Goal: Task Accomplishment & Management: Use online tool/utility

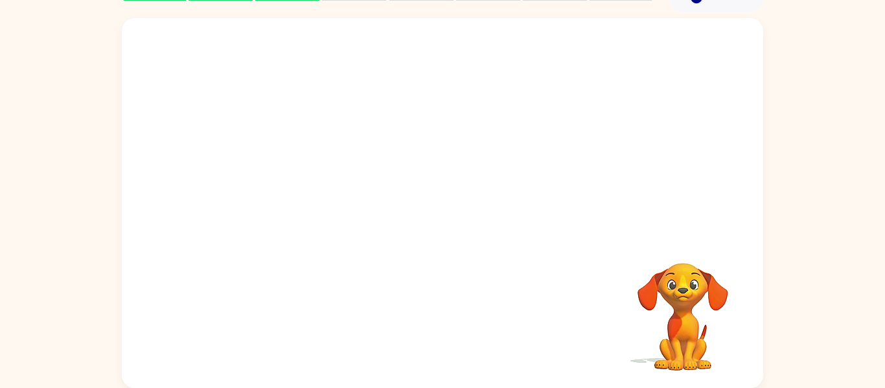
scroll to position [65, 0]
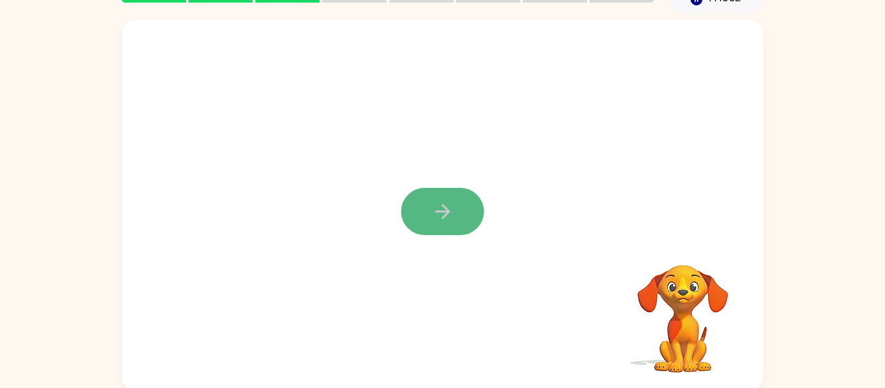
click at [455, 198] on button "button" at bounding box center [442, 211] width 83 height 47
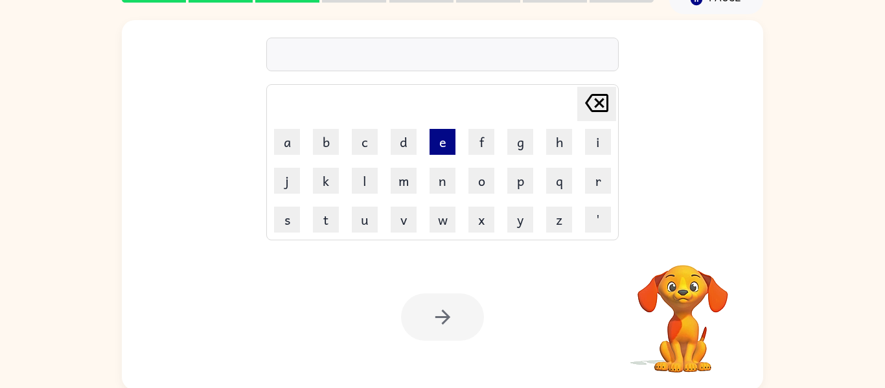
click at [439, 145] on button "e" at bounding box center [442, 142] width 26 height 26
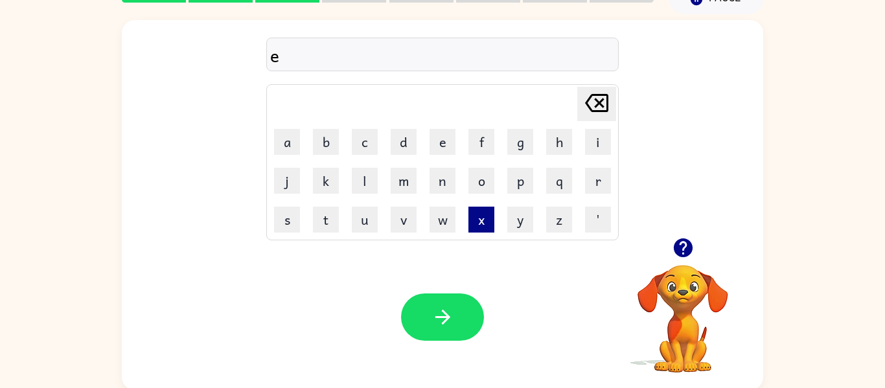
click at [480, 232] on button "x" at bounding box center [481, 220] width 26 height 26
click at [525, 183] on button "p" at bounding box center [520, 181] width 26 height 26
click at [376, 184] on button "l" at bounding box center [365, 181] width 26 height 26
click at [481, 194] on td "o" at bounding box center [481, 181] width 38 height 38
click at [475, 185] on button "o" at bounding box center [481, 181] width 26 height 26
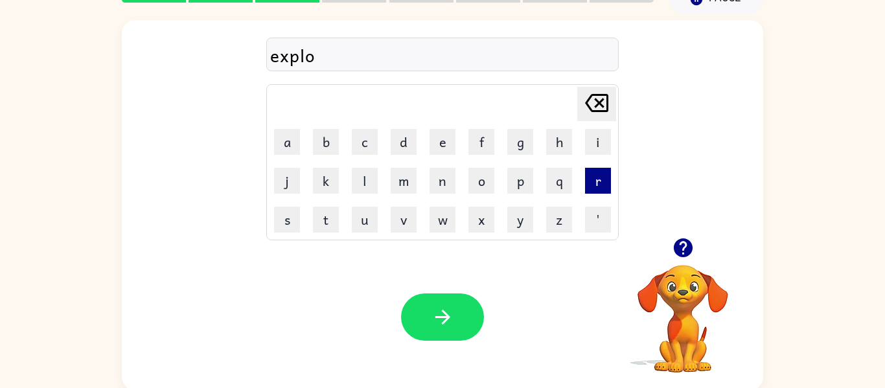
click at [602, 185] on button "r" at bounding box center [598, 181] width 26 height 26
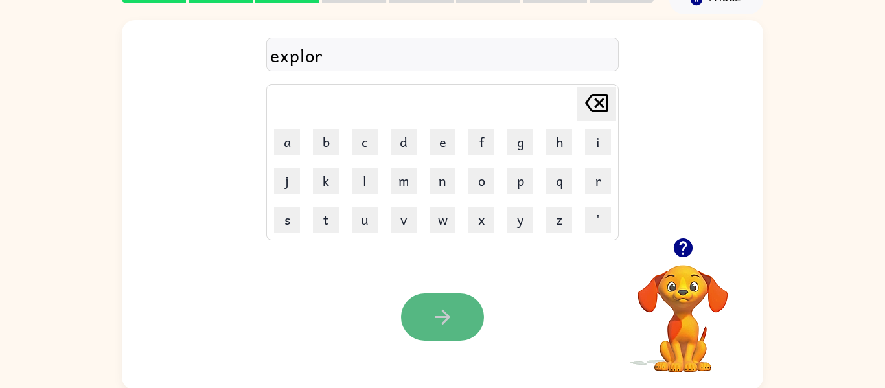
click at [445, 310] on icon "button" at bounding box center [442, 317] width 23 height 23
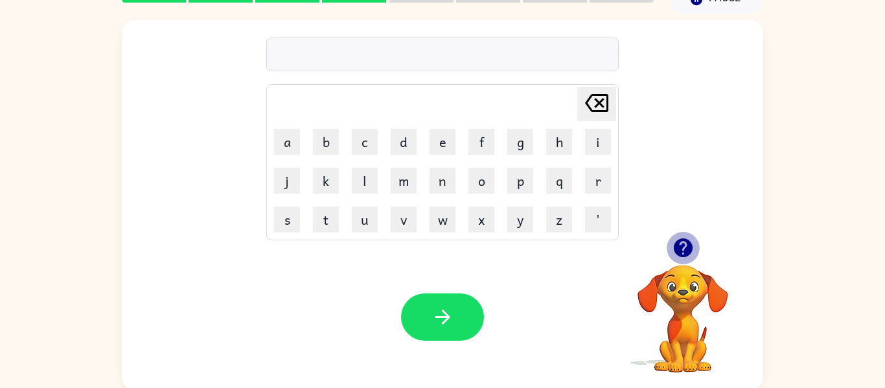
click at [680, 245] on icon "button" at bounding box center [682, 247] width 19 height 19
click at [520, 136] on button "g" at bounding box center [520, 142] width 26 height 26
click at [472, 181] on button "o" at bounding box center [481, 181] width 26 height 26
click at [600, 187] on button "r" at bounding box center [598, 181] width 26 height 26
click at [365, 175] on button "l" at bounding box center [365, 181] width 26 height 26
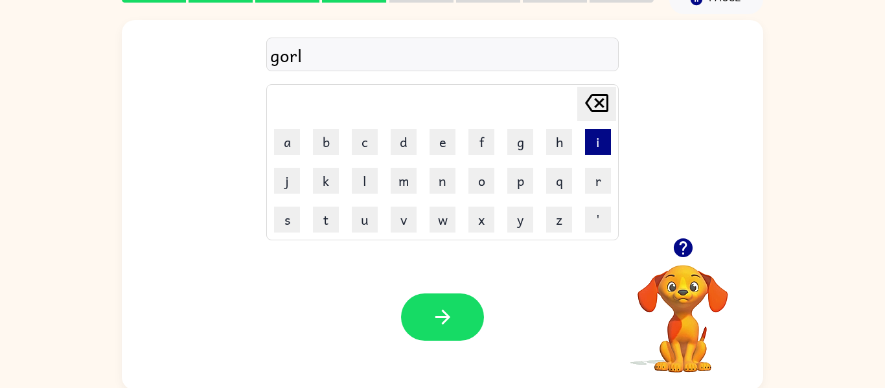
click at [609, 136] on button "i" at bounding box center [598, 142] width 26 height 26
click at [325, 183] on button "k" at bounding box center [326, 181] width 26 height 26
click at [444, 147] on button "e" at bounding box center [442, 142] width 26 height 26
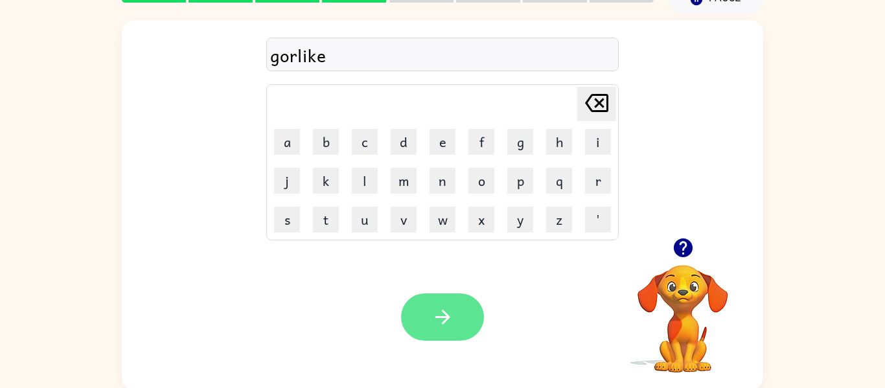
click at [471, 326] on button "button" at bounding box center [442, 316] width 83 height 47
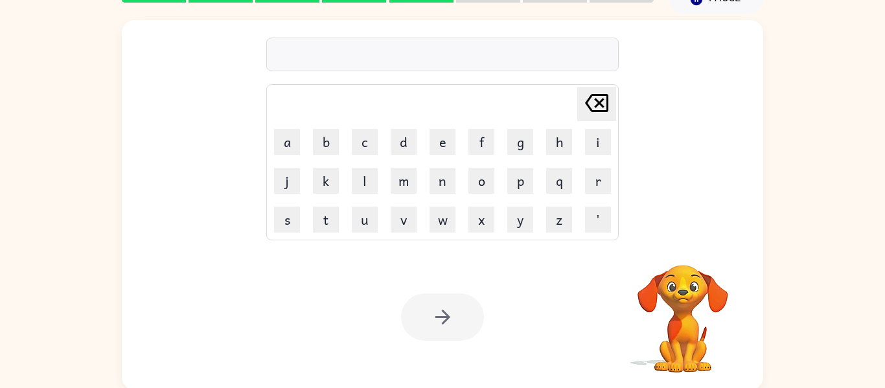
click at [471, 326] on div at bounding box center [442, 316] width 83 height 47
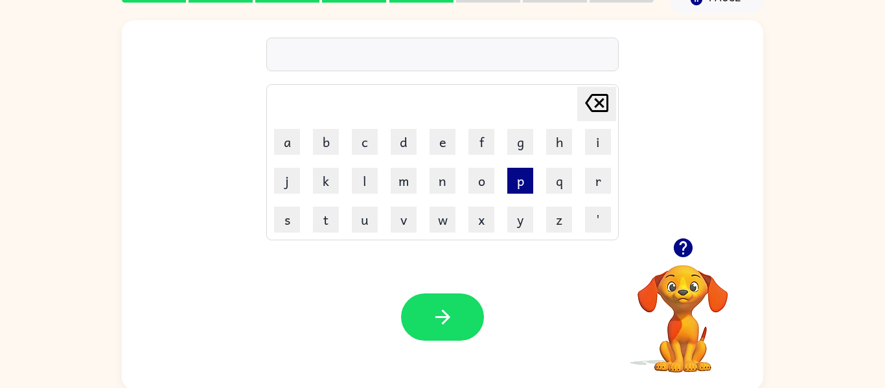
click at [519, 179] on button "p" at bounding box center [520, 181] width 26 height 26
click at [479, 181] on button "o" at bounding box center [481, 181] width 26 height 26
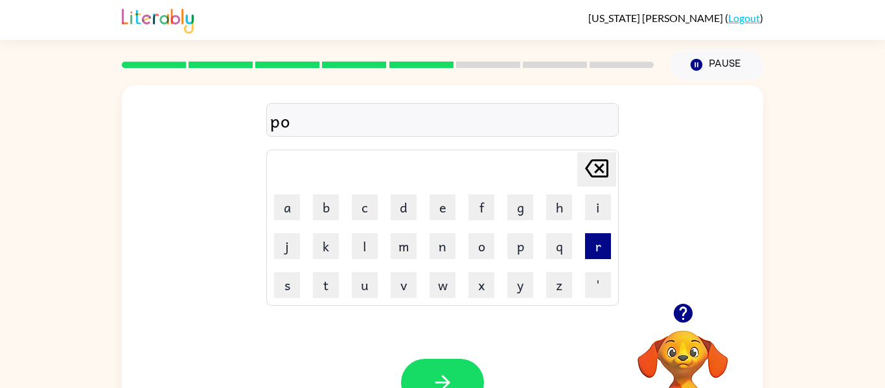
click at [588, 250] on button "r" at bounding box center [598, 246] width 26 height 26
click at [357, 205] on button "c" at bounding box center [365, 207] width 26 height 26
click at [556, 207] on button "h" at bounding box center [559, 207] width 26 height 26
click at [445, 216] on button "e" at bounding box center [442, 207] width 26 height 26
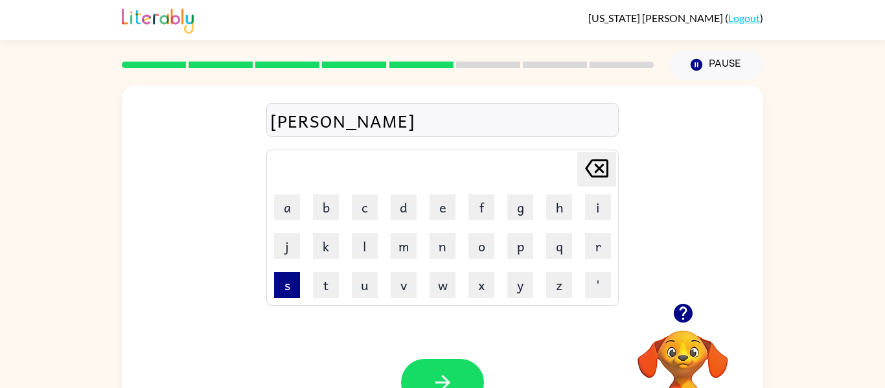
click at [291, 284] on button "s" at bounding box center [287, 285] width 26 height 26
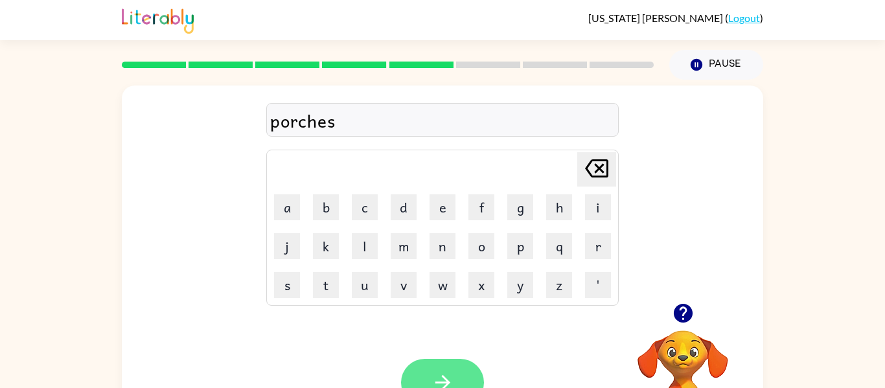
click at [445, 379] on icon "button" at bounding box center [442, 382] width 15 height 15
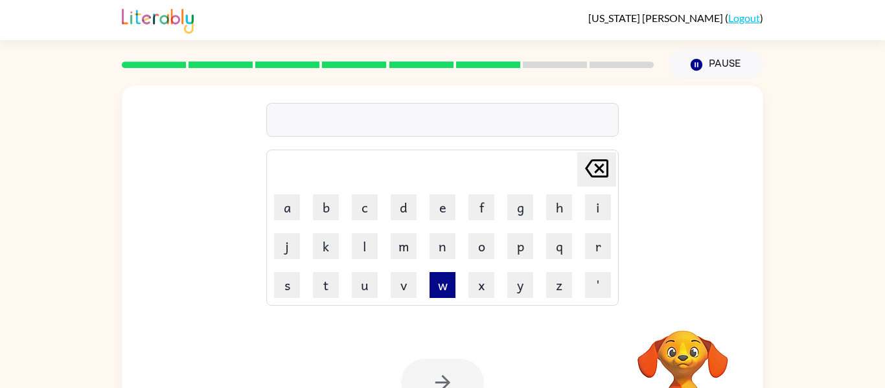
click at [438, 285] on button "w" at bounding box center [442, 285] width 26 height 26
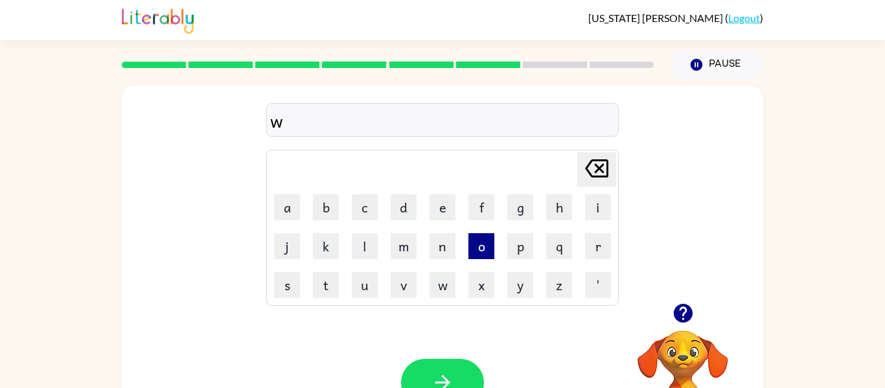
click at [482, 249] on button "o" at bounding box center [481, 246] width 26 height 26
click at [602, 248] on button "r" at bounding box center [598, 246] width 26 height 26
click at [365, 242] on button "l" at bounding box center [365, 246] width 26 height 26
click at [396, 206] on button "d" at bounding box center [403, 207] width 26 height 26
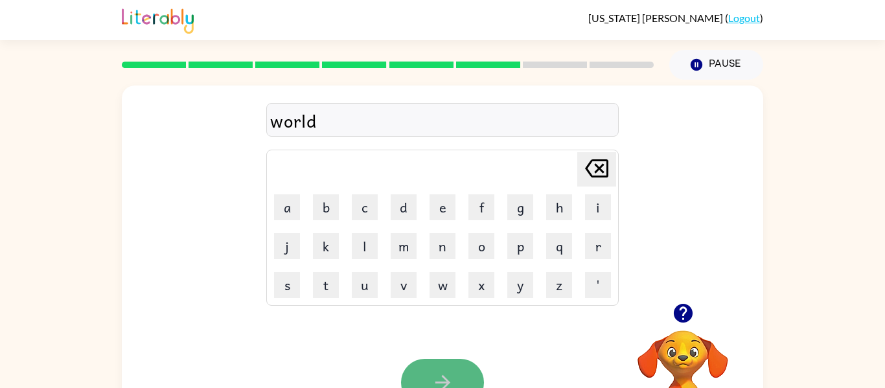
click at [445, 386] on icon "button" at bounding box center [442, 382] width 15 height 15
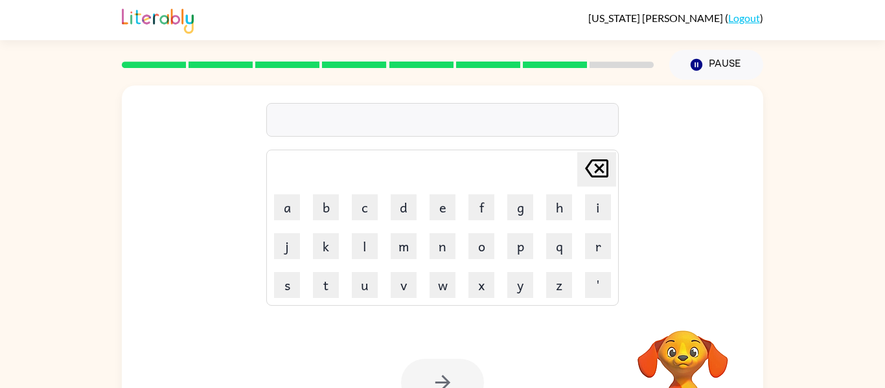
click at [445, 386] on div at bounding box center [442, 382] width 83 height 47
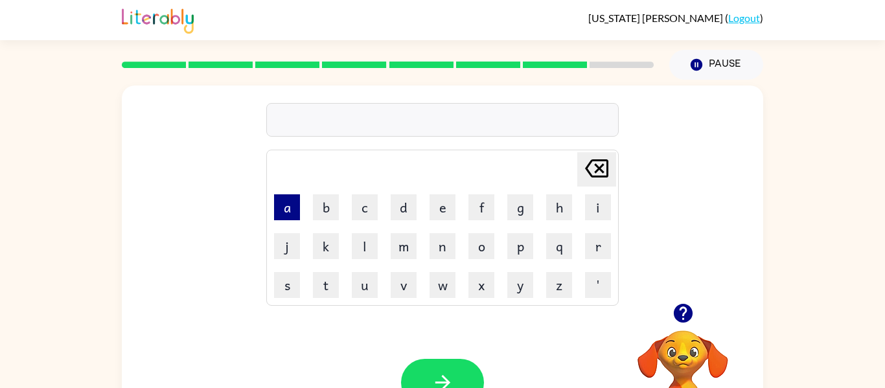
click at [274, 198] on button "a" at bounding box center [287, 207] width 26 height 26
click at [446, 246] on button "n" at bounding box center [442, 246] width 26 height 26
click at [284, 293] on button "s" at bounding box center [287, 285] width 26 height 26
click at [442, 203] on button "e" at bounding box center [442, 207] width 26 height 26
click at [595, 255] on button "r" at bounding box center [598, 246] width 26 height 26
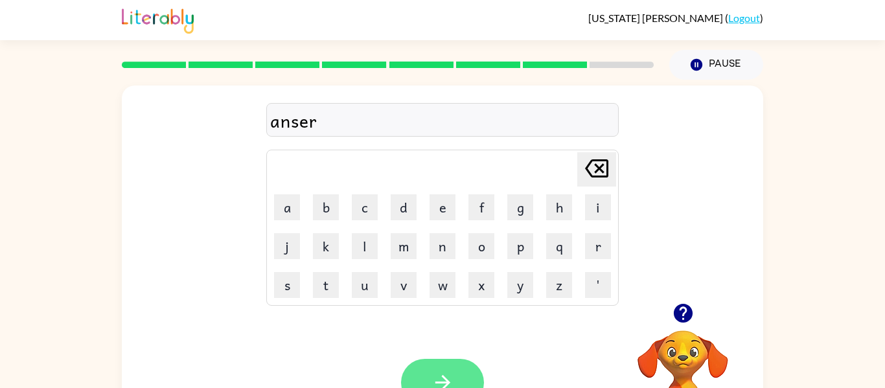
click at [425, 373] on button "button" at bounding box center [442, 382] width 83 height 47
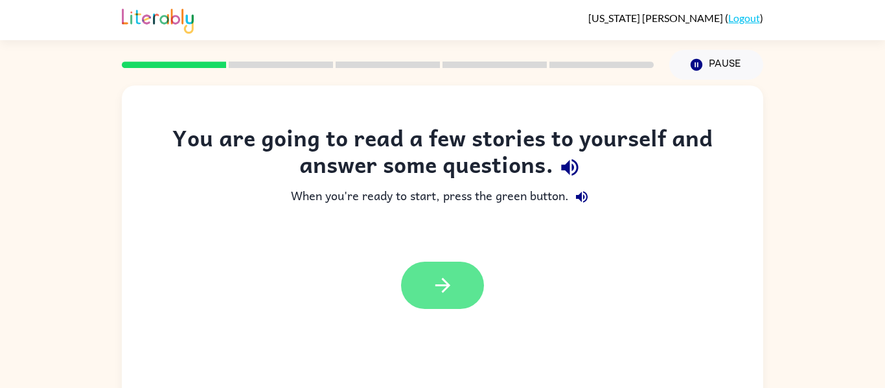
click at [457, 292] on button "button" at bounding box center [442, 285] width 83 height 47
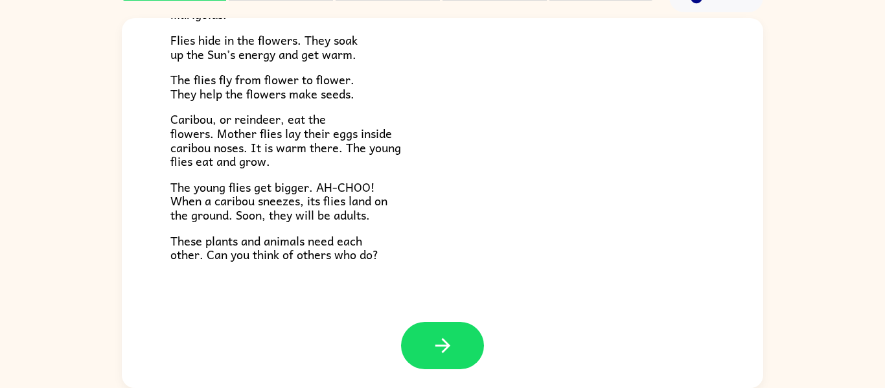
scroll to position [63, 0]
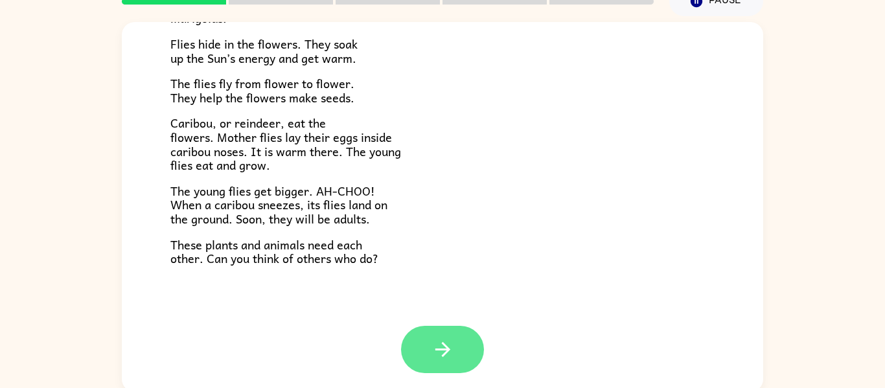
click at [431, 357] on icon "button" at bounding box center [442, 349] width 23 height 23
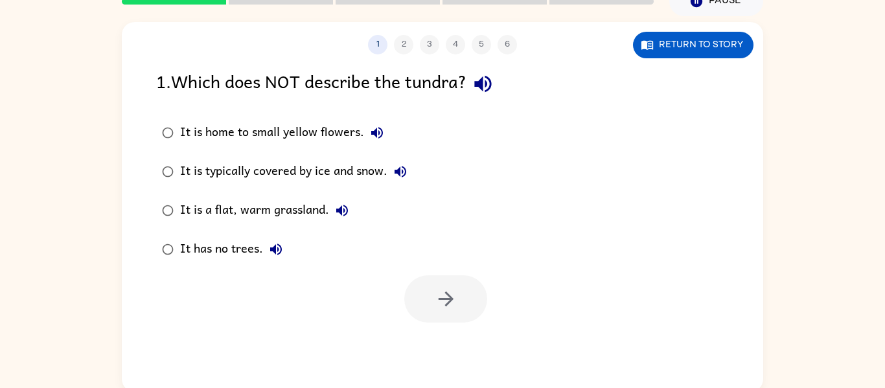
scroll to position [0, 0]
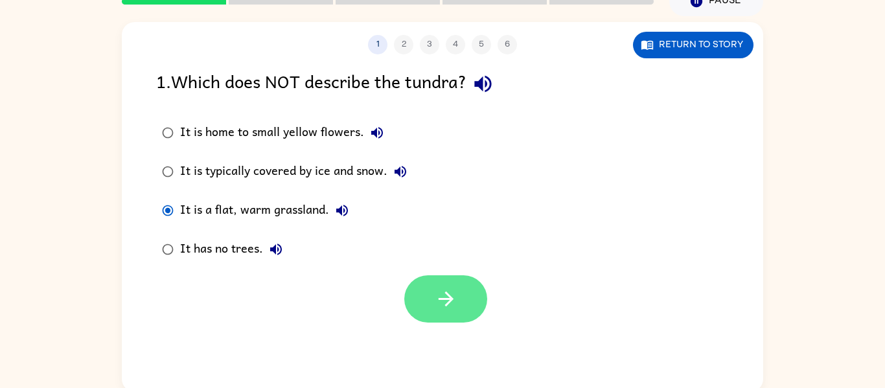
click at [451, 304] on icon "button" at bounding box center [446, 299] width 23 height 23
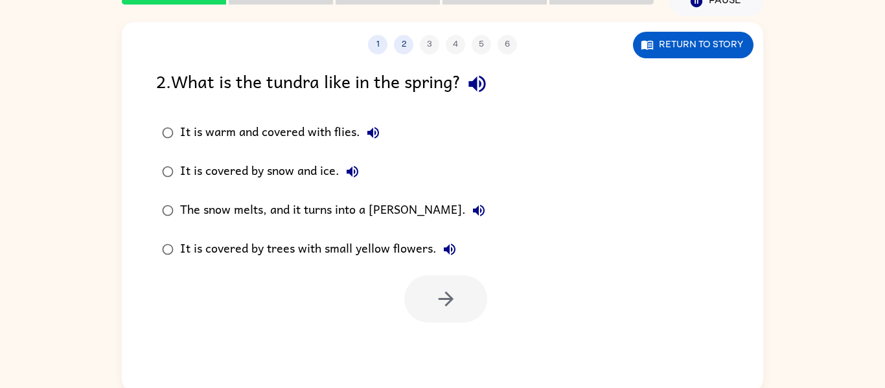
click at [269, 212] on div "The snow melts, and it turns into a marsh." at bounding box center [335, 211] width 311 height 26
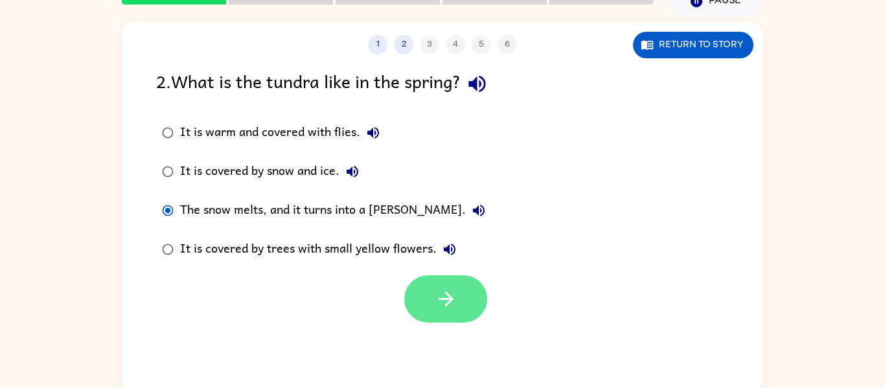
click at [468, 304] on button "button" at bounding box center [445, 298] width 83 height 47
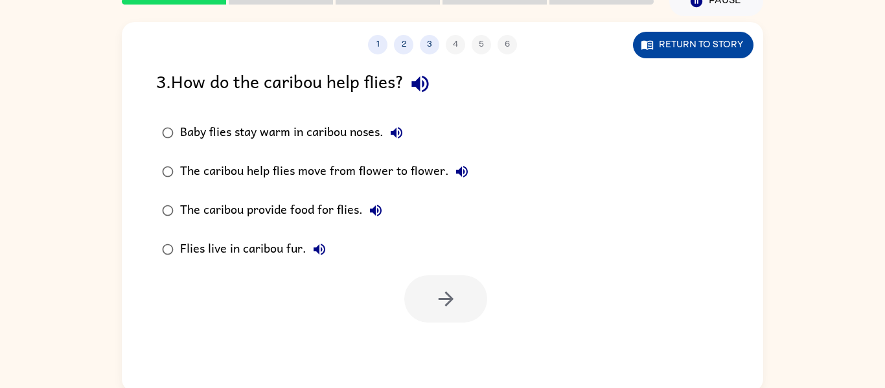
click at [693, 36] on button "Return to story" at bounding box center [693, 45] width 120 height 27
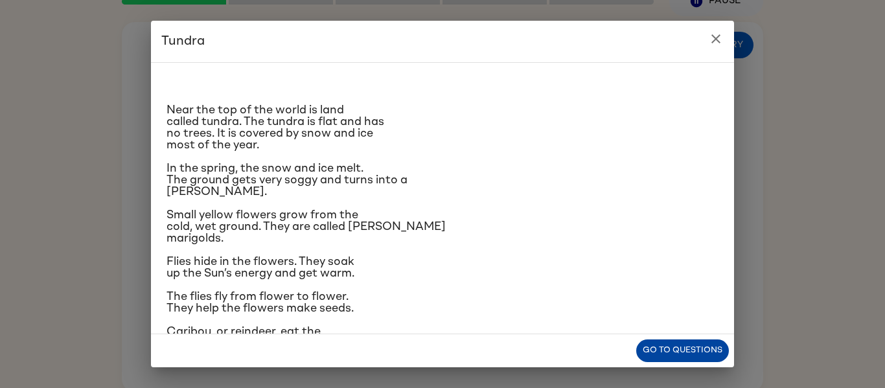
click at [667, 345] on button "Go to questions" at bounding box center [682, 350] width 93 height 23
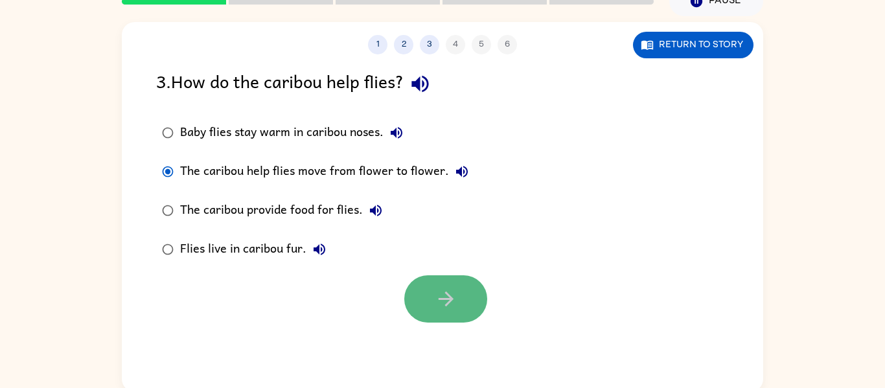
click at [467, 299] on button "button" at bounding box center [445, 298] width 83 height 47
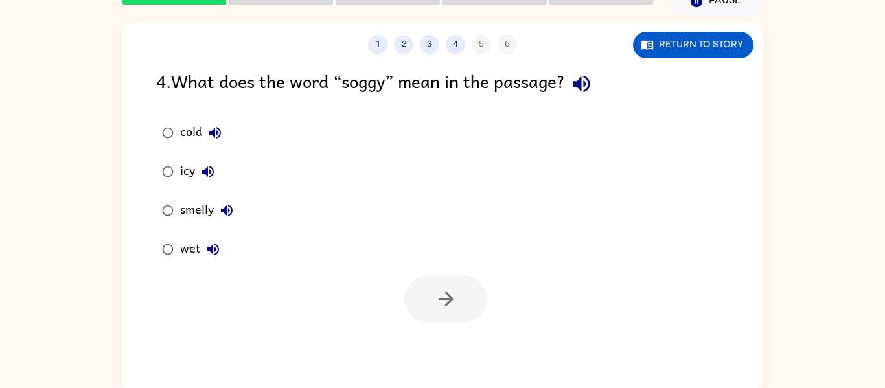
click at [467, 299] on div at bounding box center [445, 298] width 83 height 47
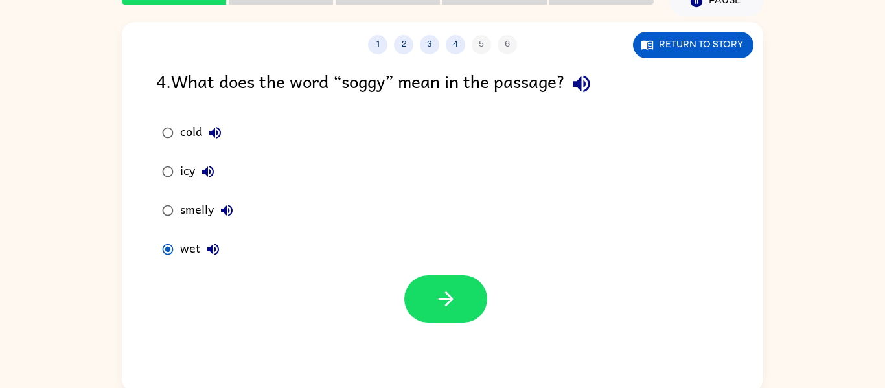
click at [482, 324] on div "1 2 3 4 5 6 Return to story 4 . What does the word “soggy” mean in the passage?…" at bounding box center [442, 207] width 641 height 370
click at [467, 307] on button "button" at bounding box center [445, 298] width 83 height 47
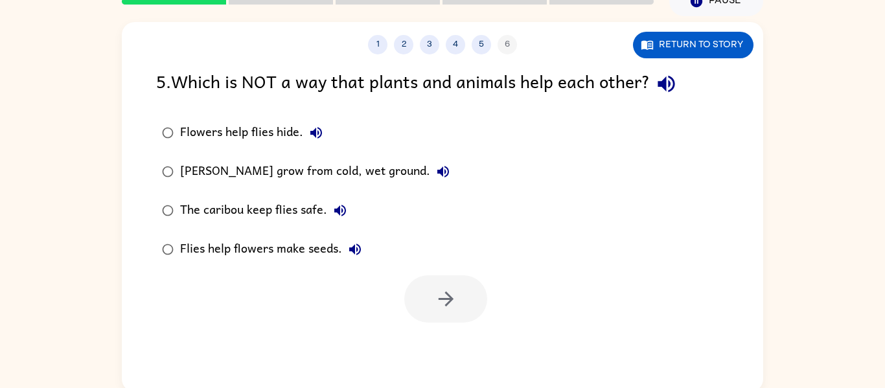
click at [467, 307] on div at bounding box center [445, 298] width 83 height 47
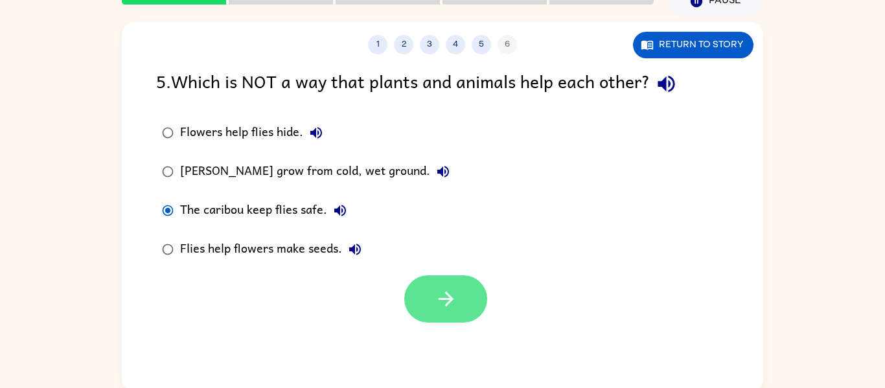
click at [453, 289] on icon "button" at bounding box center [446, 299] width 23 height 23
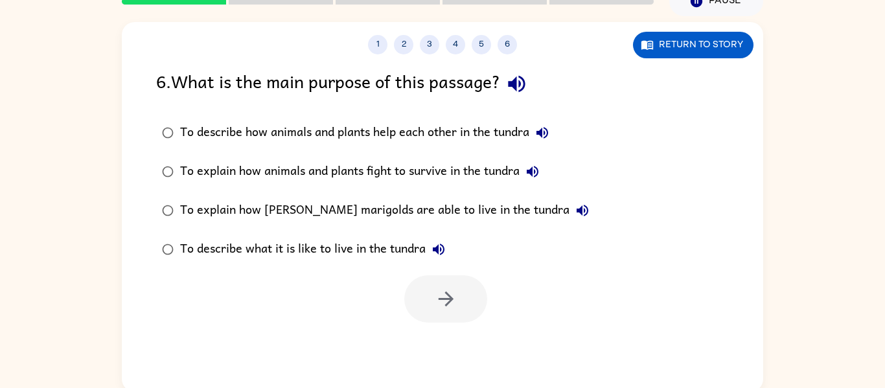
click at [514, 82] on icon "button" at bounding box center [516, 84] width 17 height 17
click at [511, 80] on icon "button" at bounding box center [516, 84] width 23 height 23
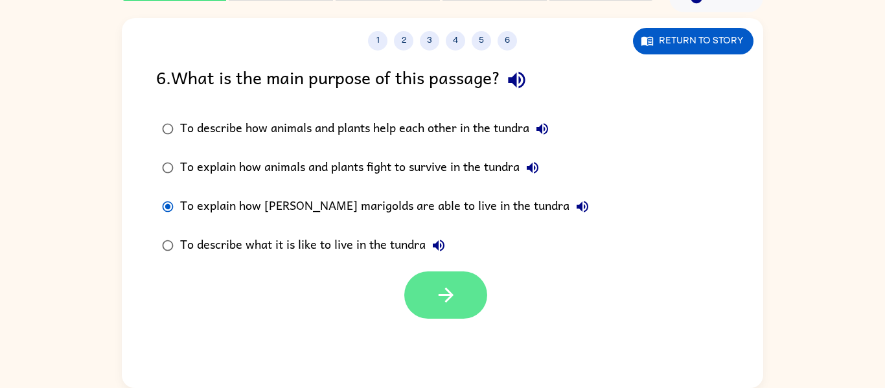
click at [461, 288] on button "button" at bounding box center [445, 294] width 83 height 47
